Goal: Obtain resource: Download file/media

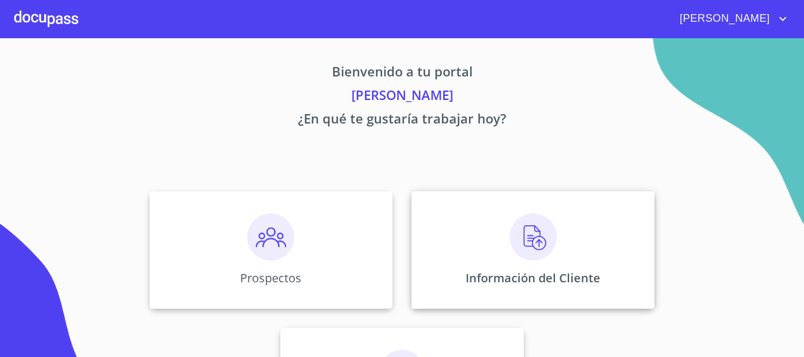
click at [532, 243] on img at bounding box center [533, 237] width 47 height 47
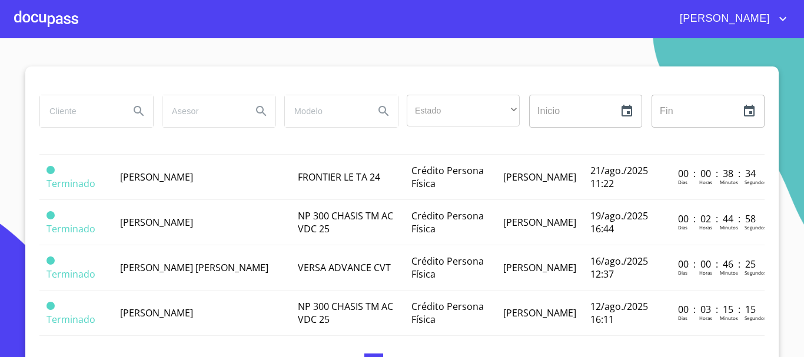
scroll to position [942, 0]
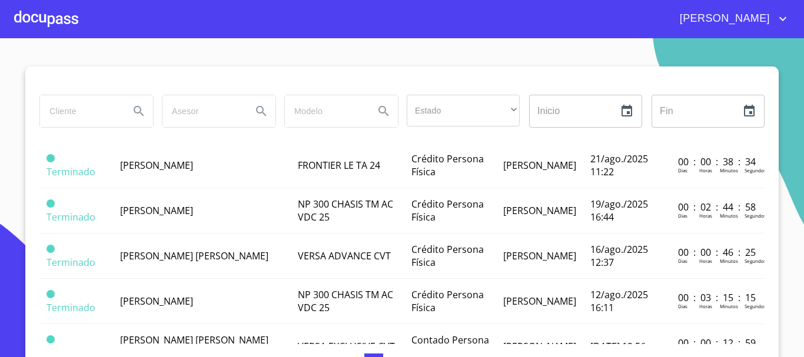
click at [154, 266] on td "[PERSON_NAME] [PERSON_NAME]" at bounding box center [202, 256] width 178 height 45
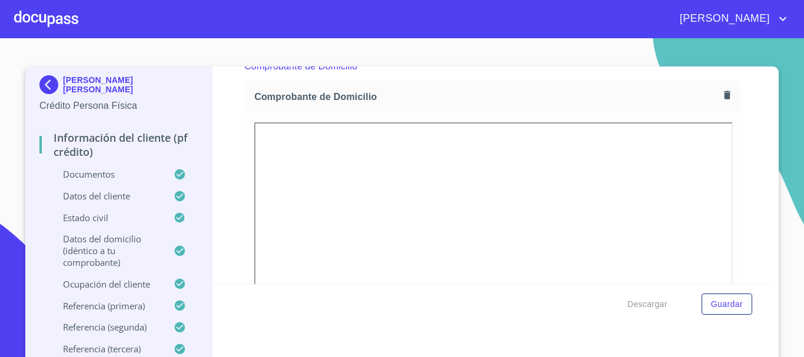
scroll to position [707, 0]
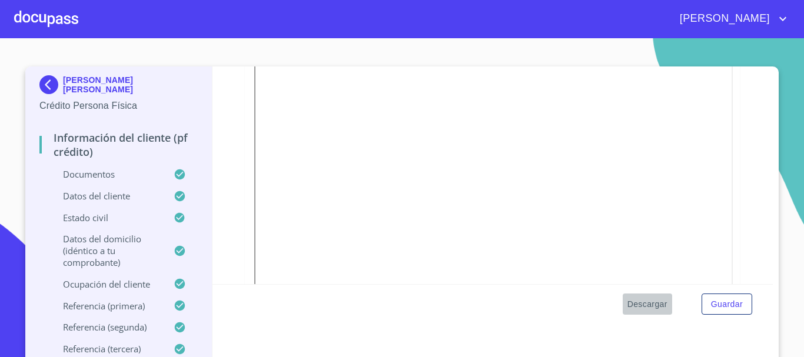
click at [650, 300] on span "Descargar" at bounding box center [648, 304] width 40 height 15
